Goal: Task Accomplishment & Management: Manage account settings

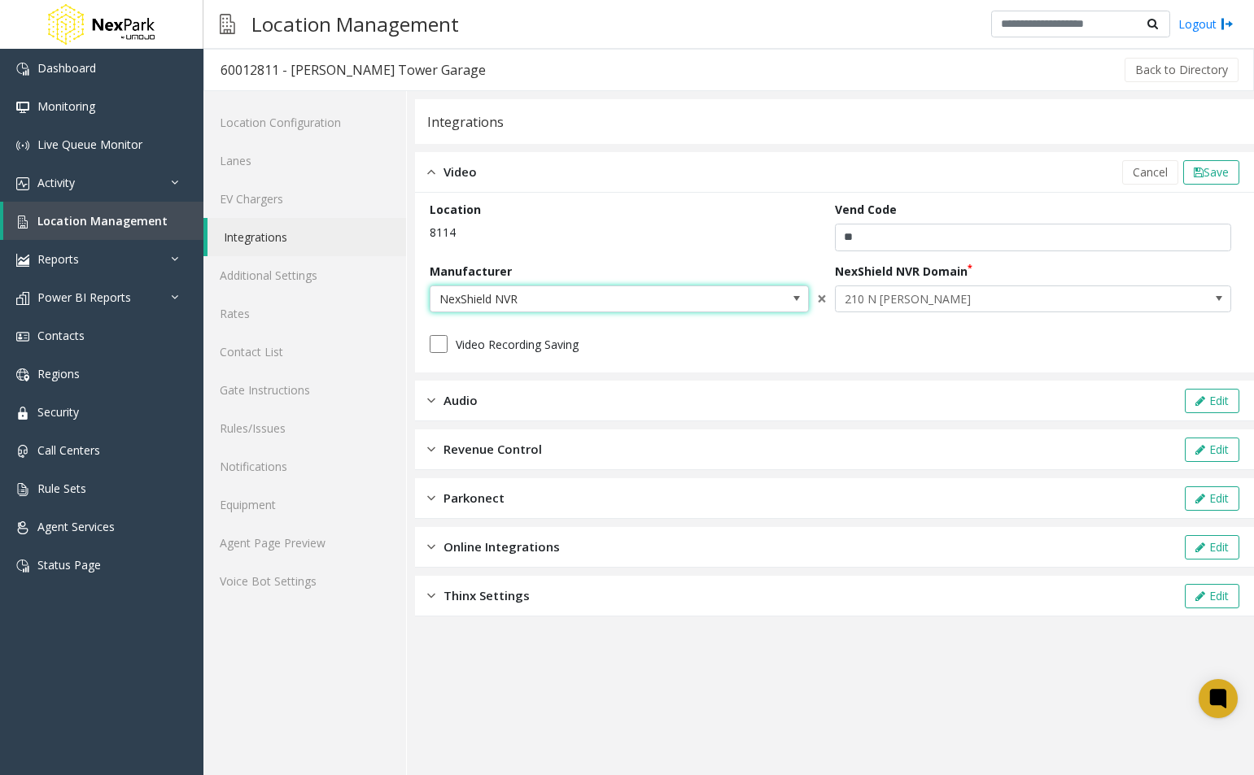
click at [802, 294] on span at bounding box center [796, 298] width 13 height 13
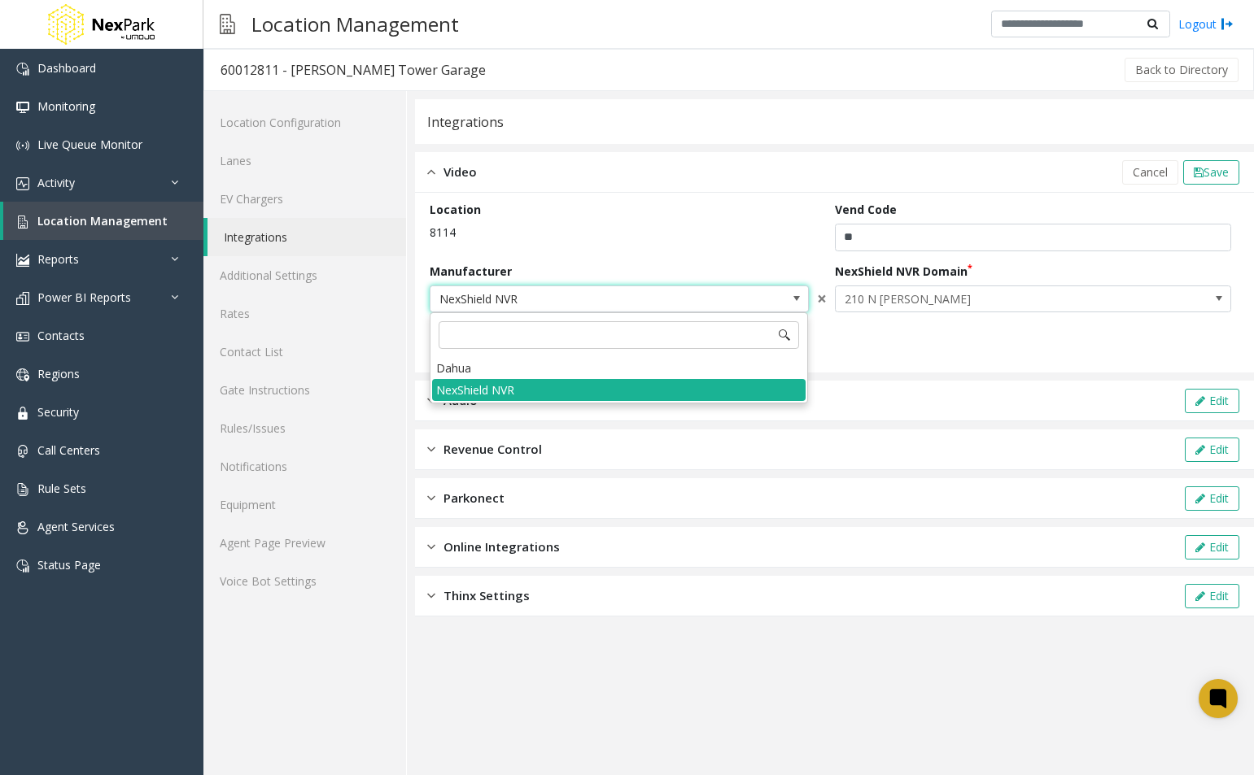
click at [801, 294] on span at bounding box center [796, 298] width 13 height 13
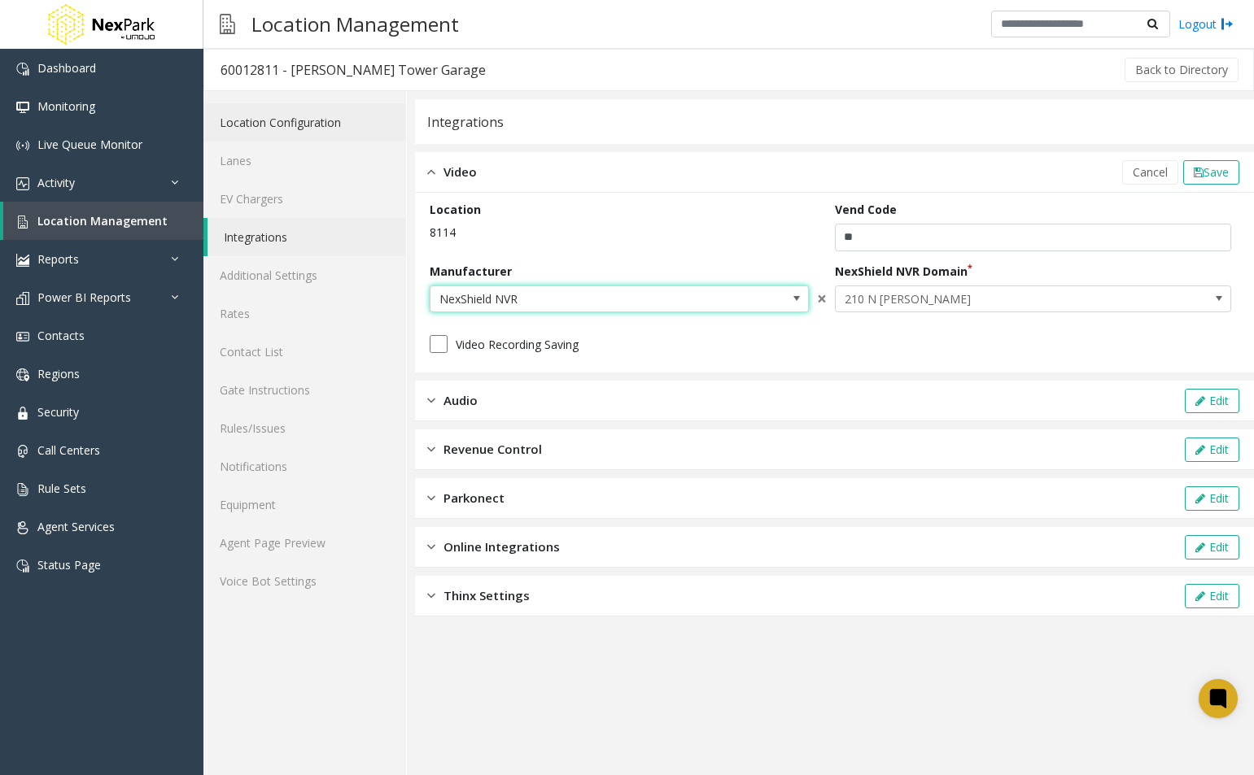
click at [256, 124] on link "Location Configuration" at bounding box center [304, 122] width 203 height 38
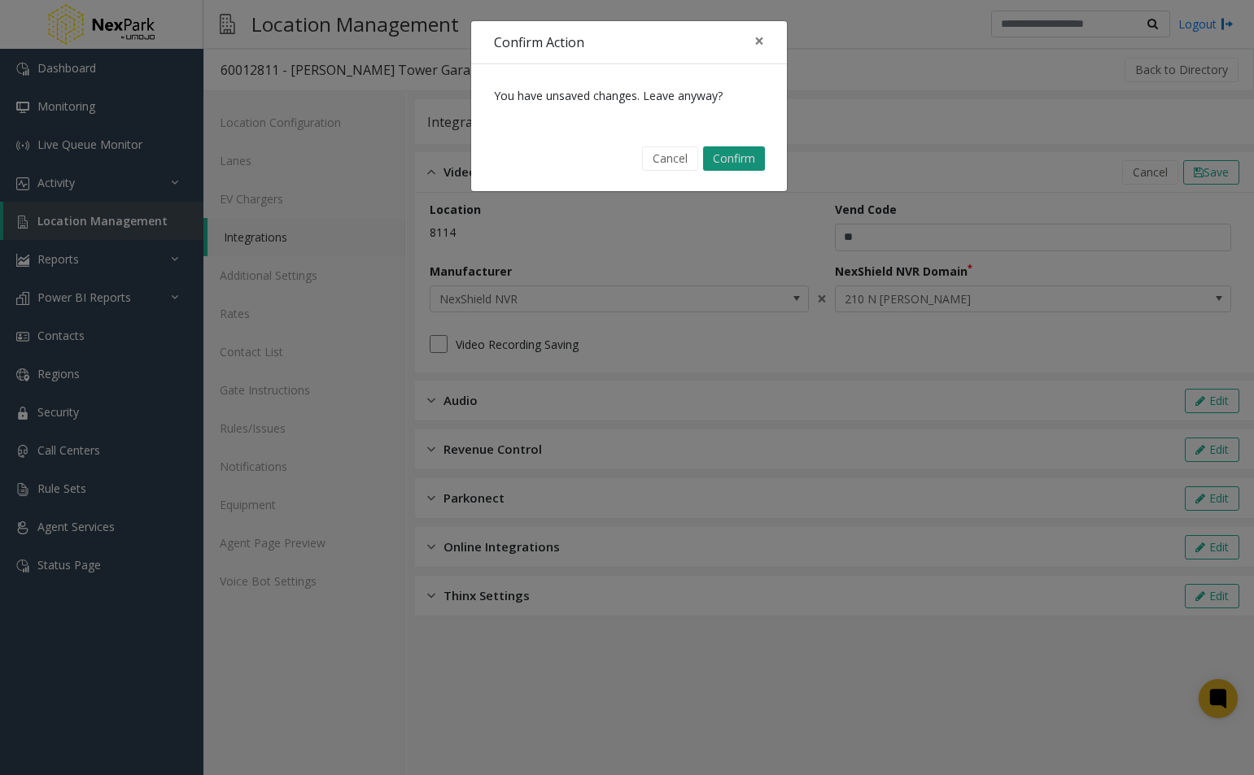
click at [725, 153] on button "Confirm" at bounding box center [734, 158] width 62 height 24
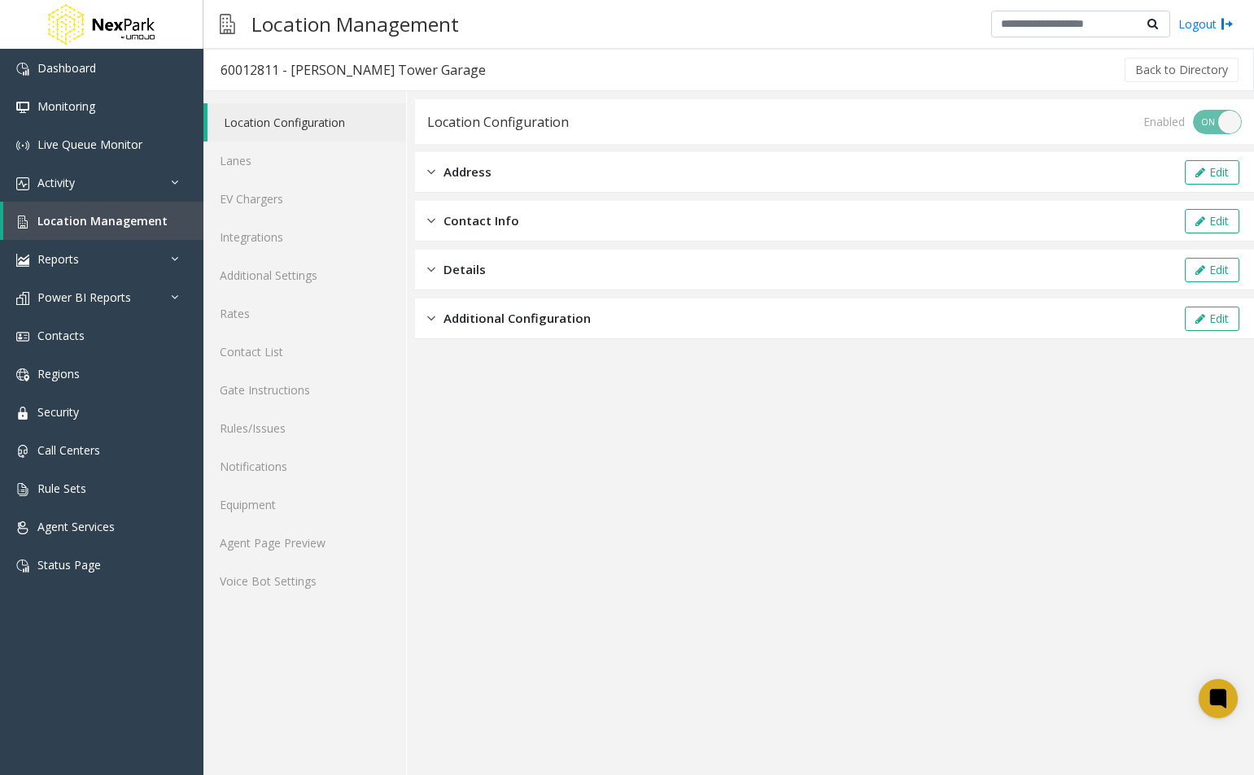
click at [470, 320] on span "Additional Configuration" at bounding box center [516, 318] width 147 height 19
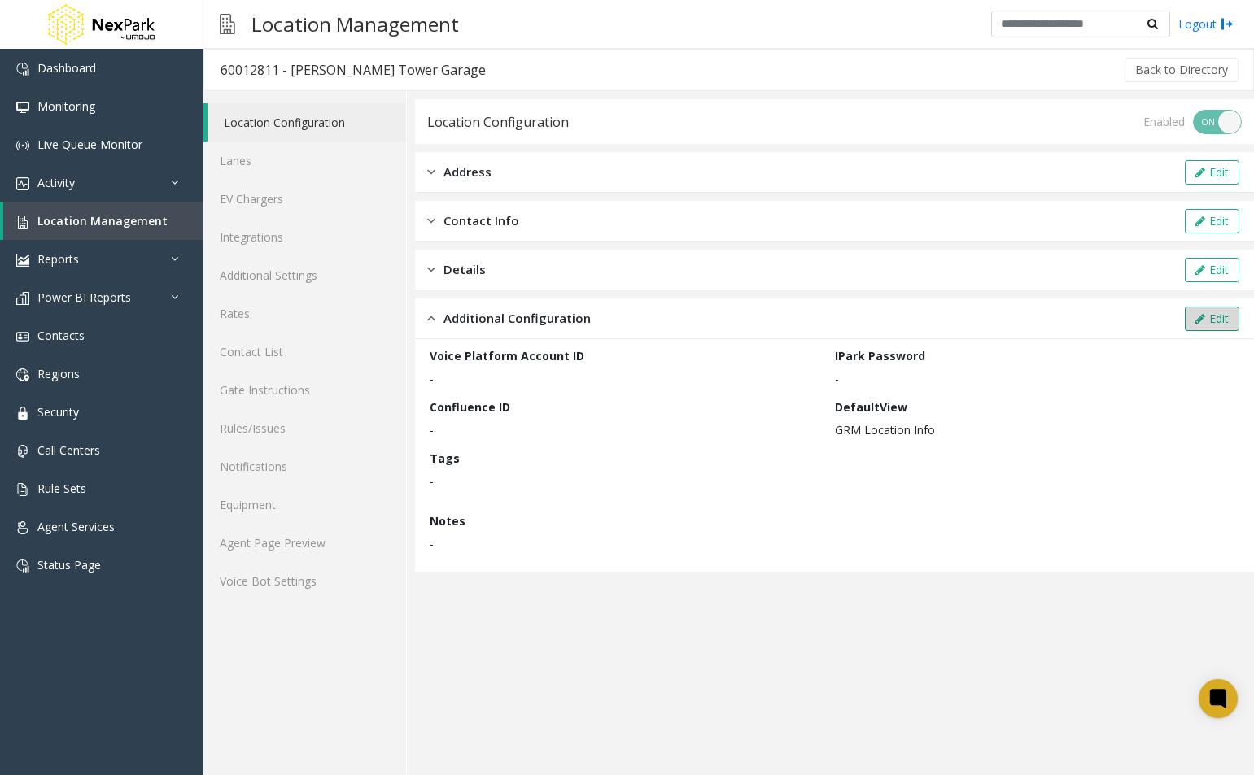
click at [1211, 312] on button "Edit" at bounding box center [1212, 319] width 55 height 24
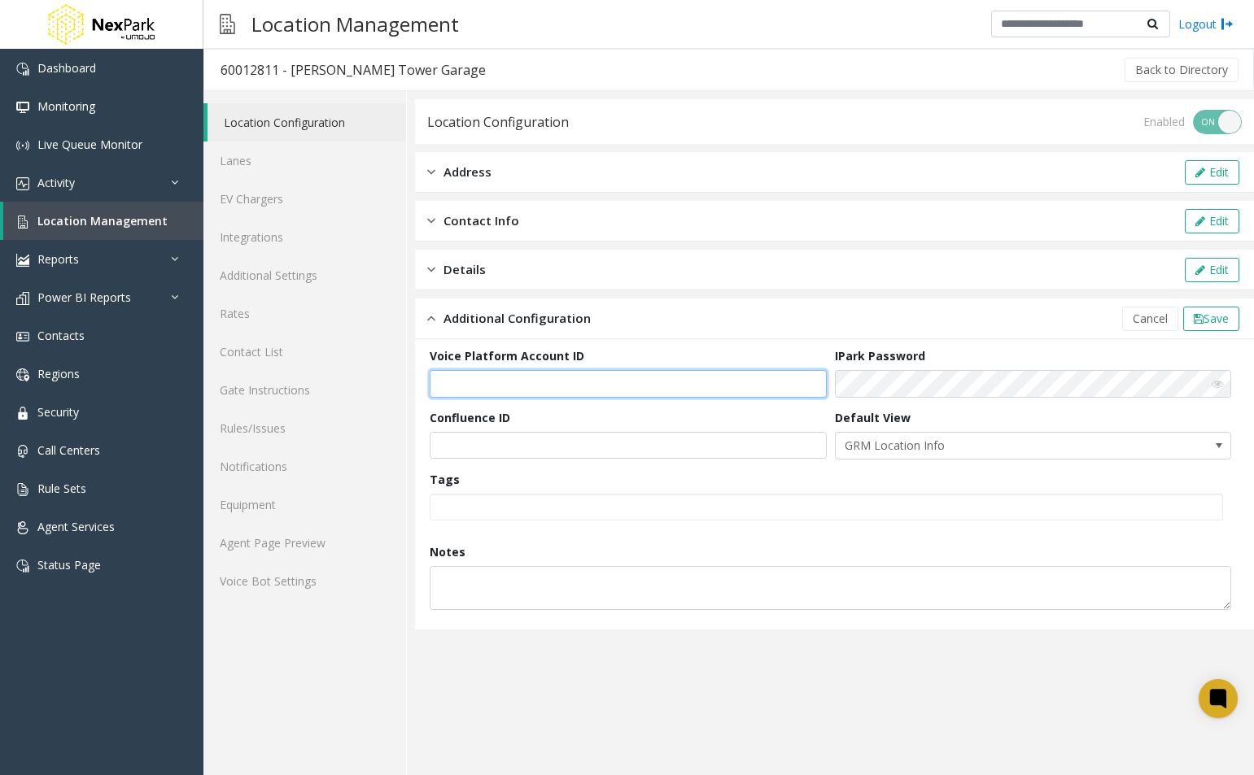
click at [788, 387] on input "text" at bounding box center [628, 384] width 397 height 28
type input "**********"
click at [1211, 322] on span "Save" at bounding box center [1215, 318] width 25 height 15
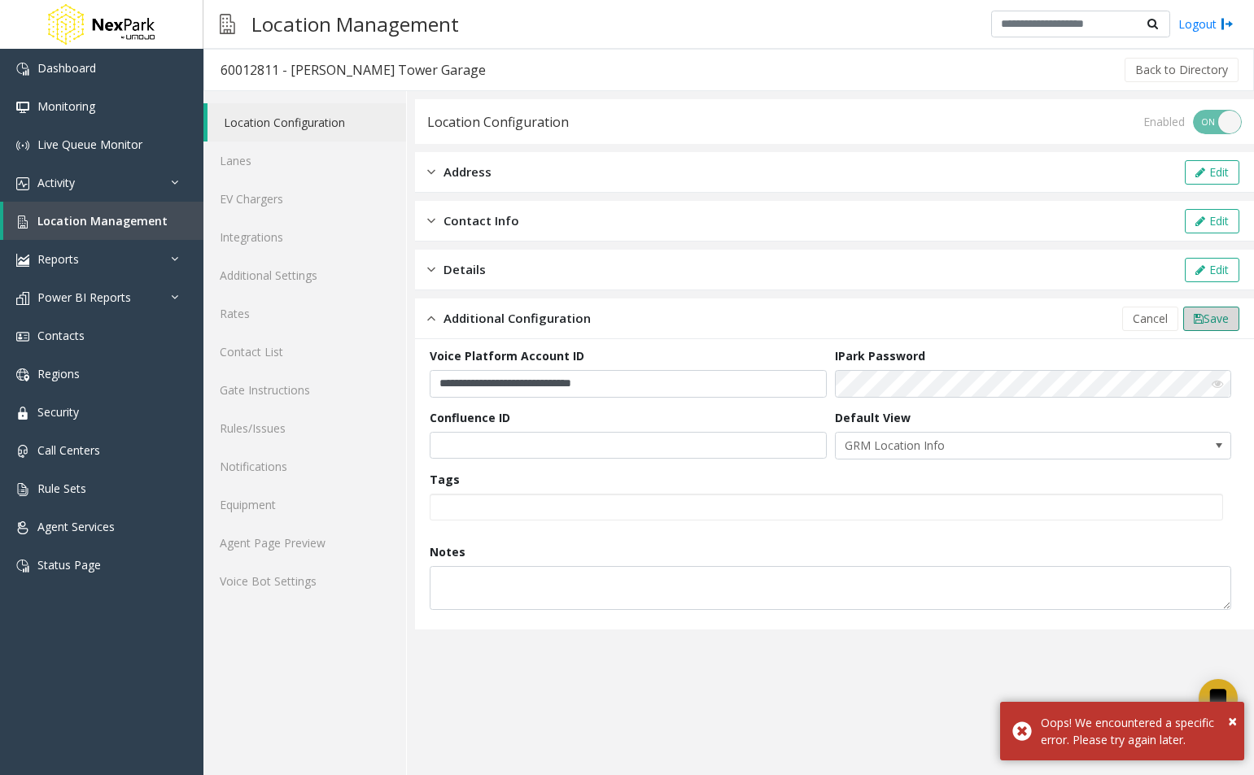
click at [1217, 323] on span "Save" at bounding box center [1215, 318] width 25 height 15
